Goal: Book appointment/travel/reservation

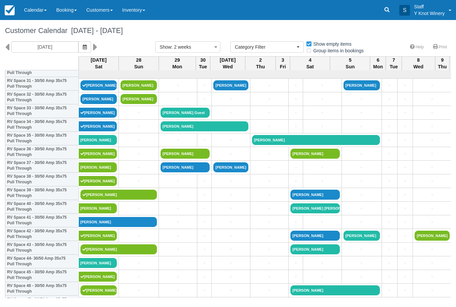
select select
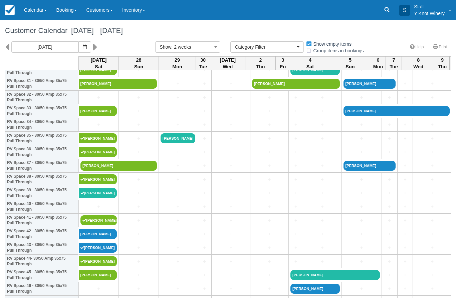
click at [7, 45] on icon at bounding box center [7, 46] width 4 height 11
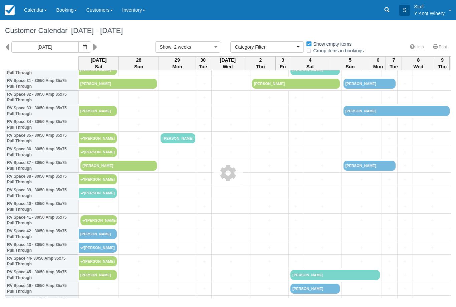
click at [83, 49] on icon "button" at bounding box center [85, 47] width 4 height 5
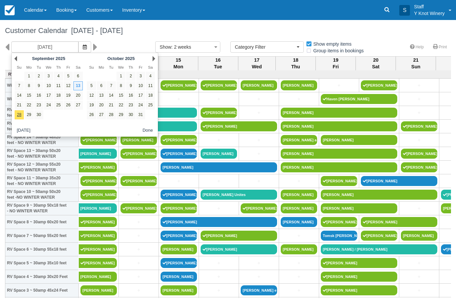
click at [67, 104] on link "26" at bounding box center [68, 105] width 9 height 9
type input "09/26/25"
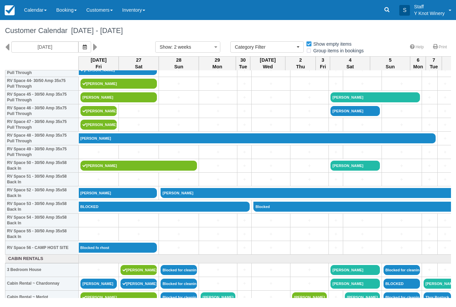
scroll to position [618, 0]
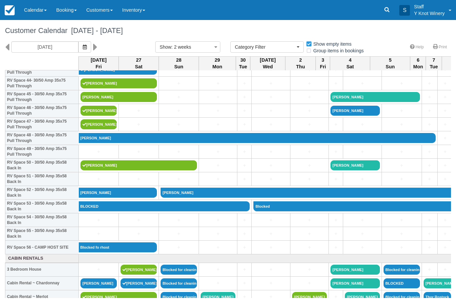
click at [175, 115] on link "+" at bounding box center [179, 110] width 36 height 7
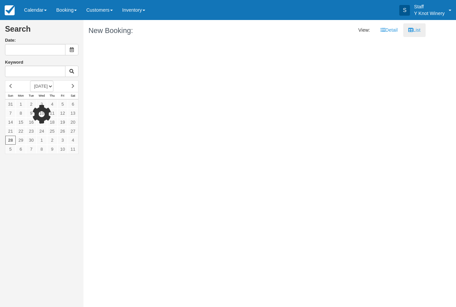
type input "[DATE]"
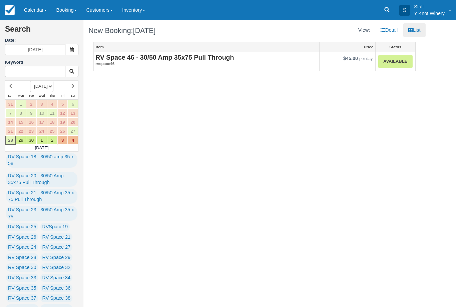
click at [110, 12] on link "Customers" at bounding box center [99, 10] width 36 height 20
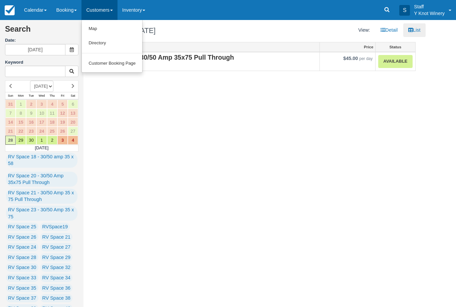
click at [121, 66] on link "Customer Booking Page" at bounding box center [112, 63] width 60 height 14
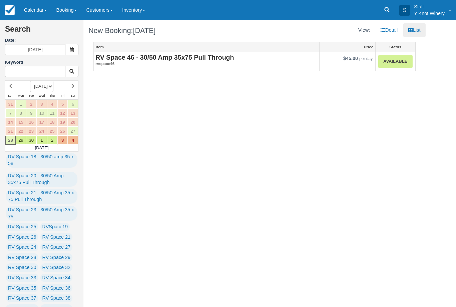
click at [142, 57] on strong "RV Space 46 - 30/50 Amp 35x75 Pull Through" at bounding box center [164, 57] width 139 height 7
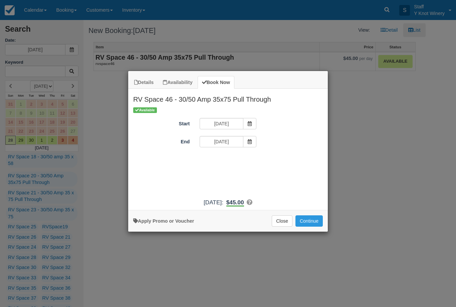
click at [316, 232] on div "Apply Promo or Voucher Close Continue Searching..." at bounding box center [228, 221] width 200 height 22
click at [319, 227] on button "Continue" at bounding box center [308, 221] width 27 height 11
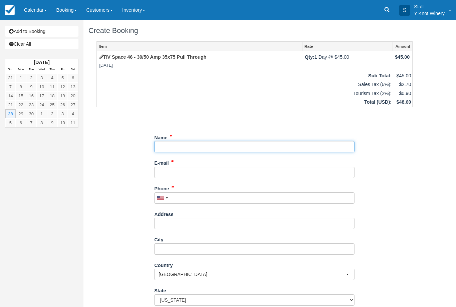
click at [253, 146] on input "Name" at bounding box center [254, 146] width 200 height 11
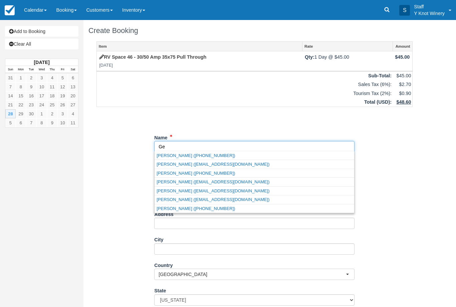
type input "G"
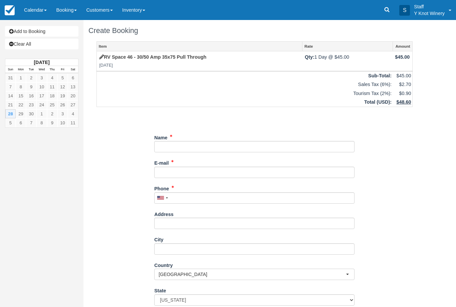
click at [31, 10] on link "Calendar" at bounding box center [35, 10] width 32 height 20
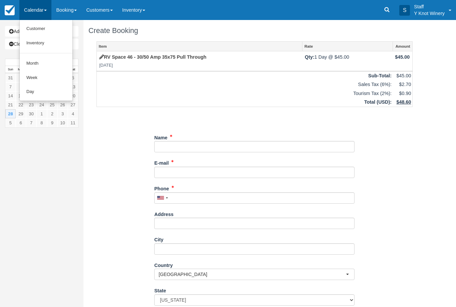
click at [36, 27] on link "Customer" at bounding box center [46, 29] width 53 height 14
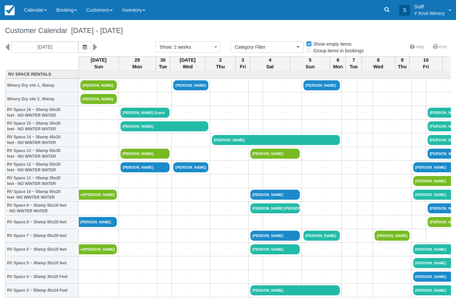
select select
